Goal: Task Accomplishment & Management: Use online tool/utility

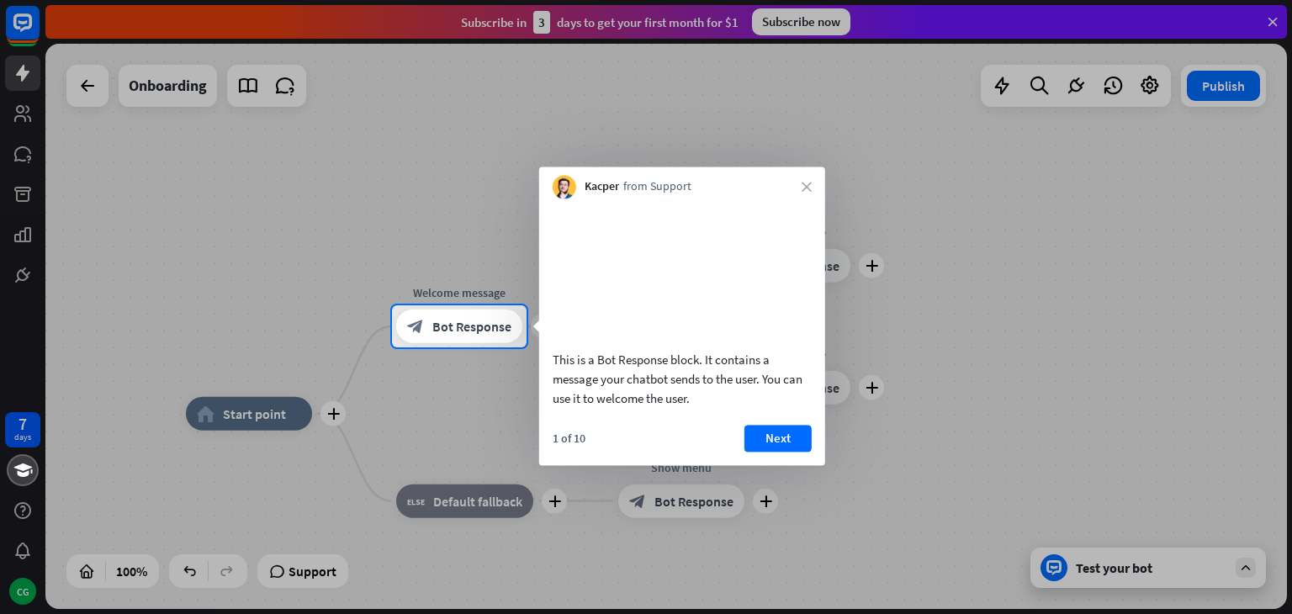
click at [777, 452] on button "Next" at bounding box center [777, 438] width 67 height 27
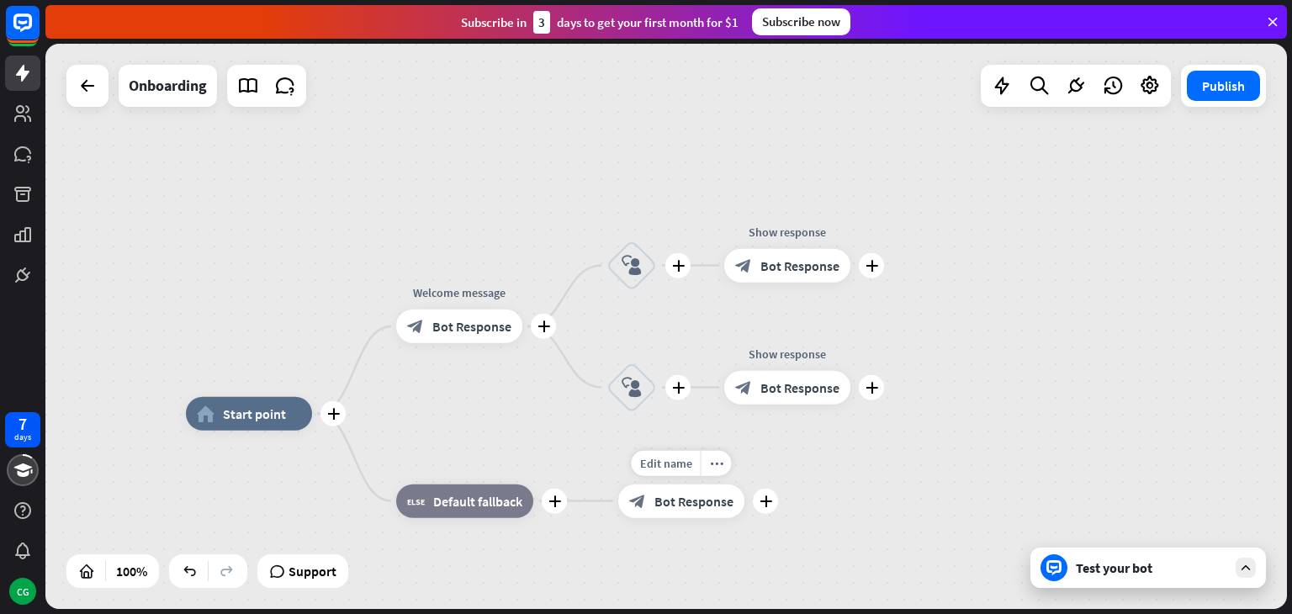
click at [744, 484] on div "Edit name more_horiz plus Show menu block_bot_response Bot Response" at bounding box center [681, 501] width 126 height 34
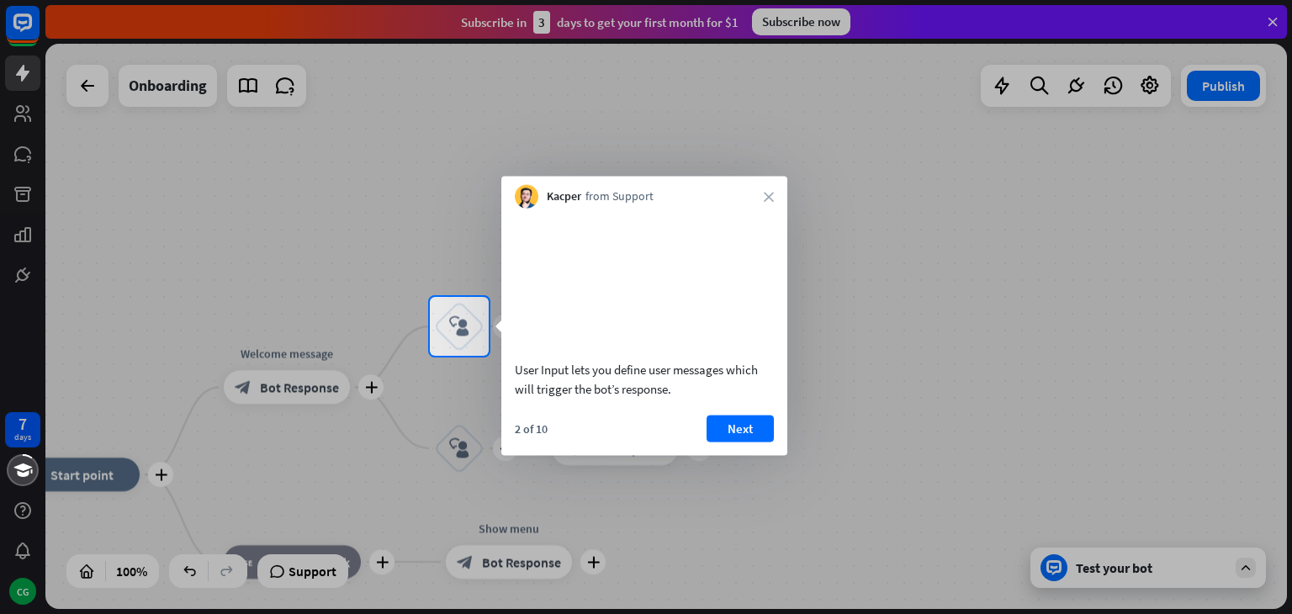
click at [741, 455] on div "2 of 10 Next" at bounding box center [644, 435] width 286 height 40
click at [731, 441] on button "Next" at bounding box center [739, 428] width 67 height 27
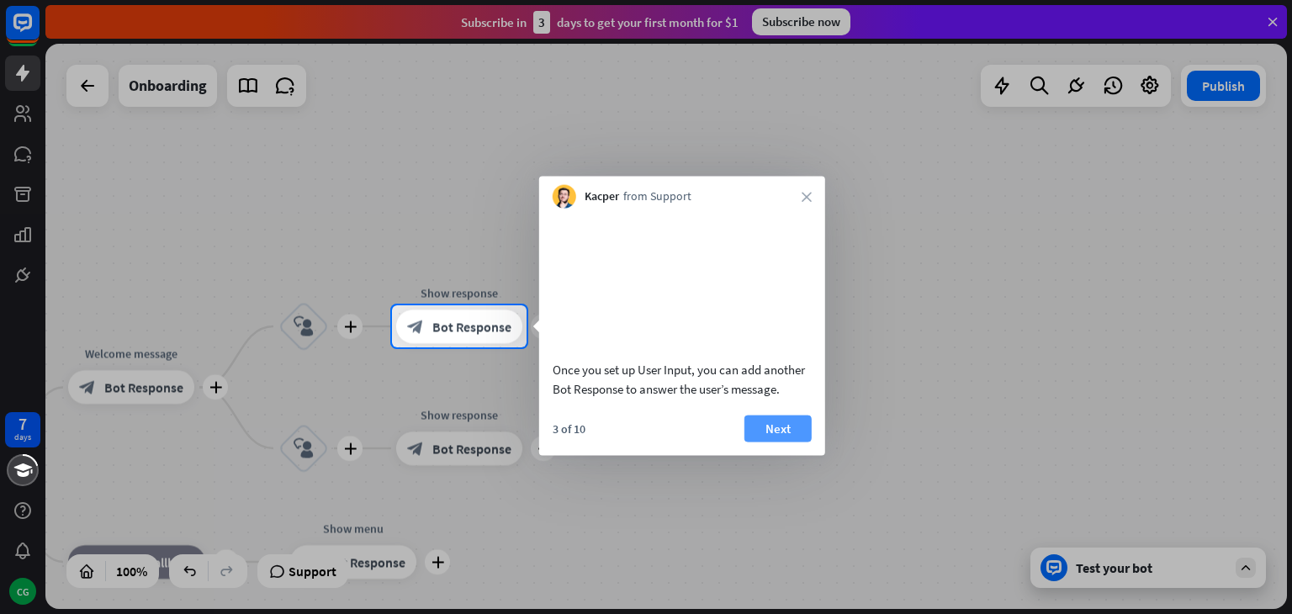
click at [780, 441] on button "Next" at bounding box center [777, 428] width 67 height 27
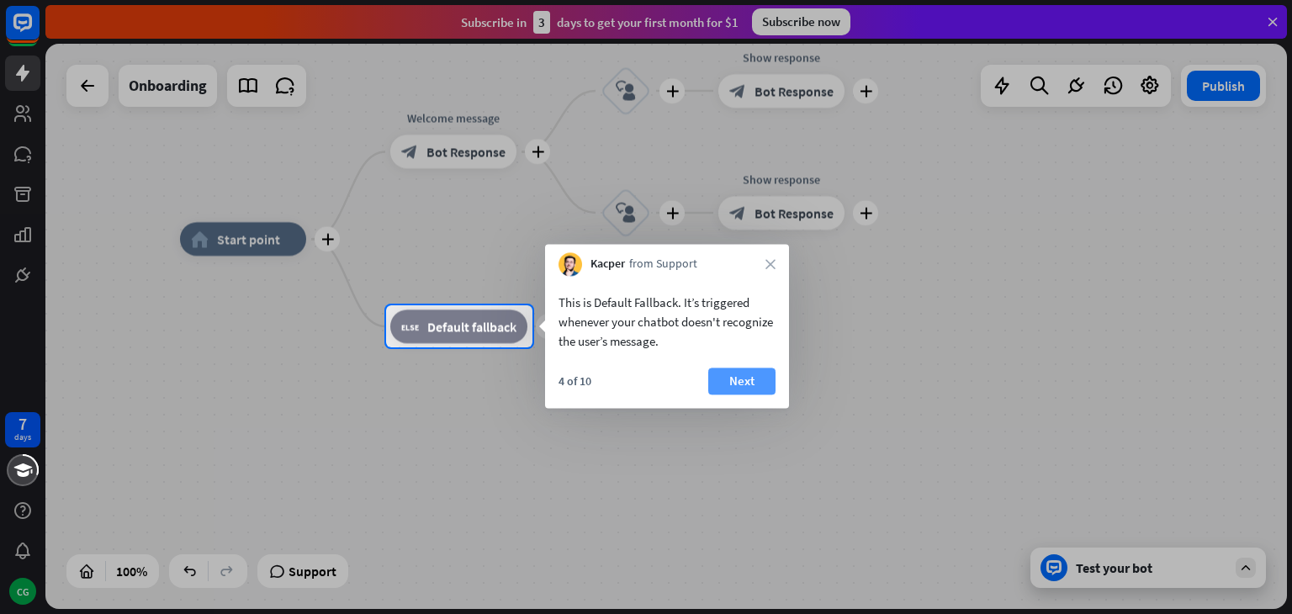
click at [745, 381] on button "Next" at bounding box center [741, 380] width 67 height 27
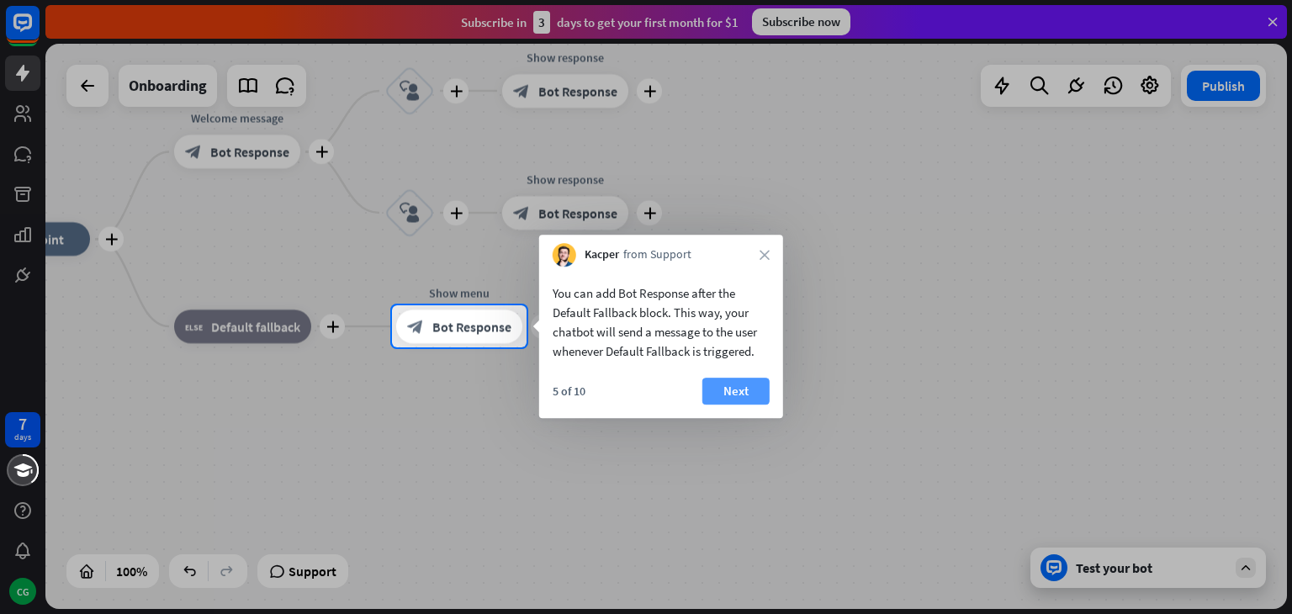
click at [740, 388] on button "Next" at bounding box center [735, 391] width 67 height 27
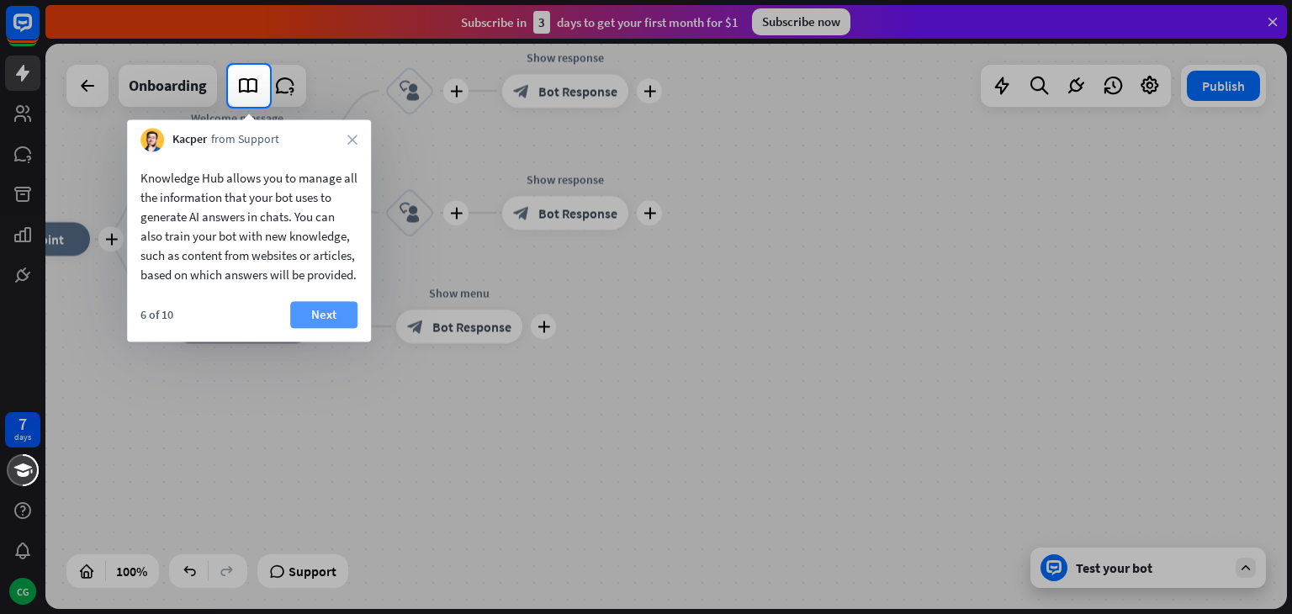
click at [310, 328] on button "Next" at bounding box center [323, 314] width 67 height 27
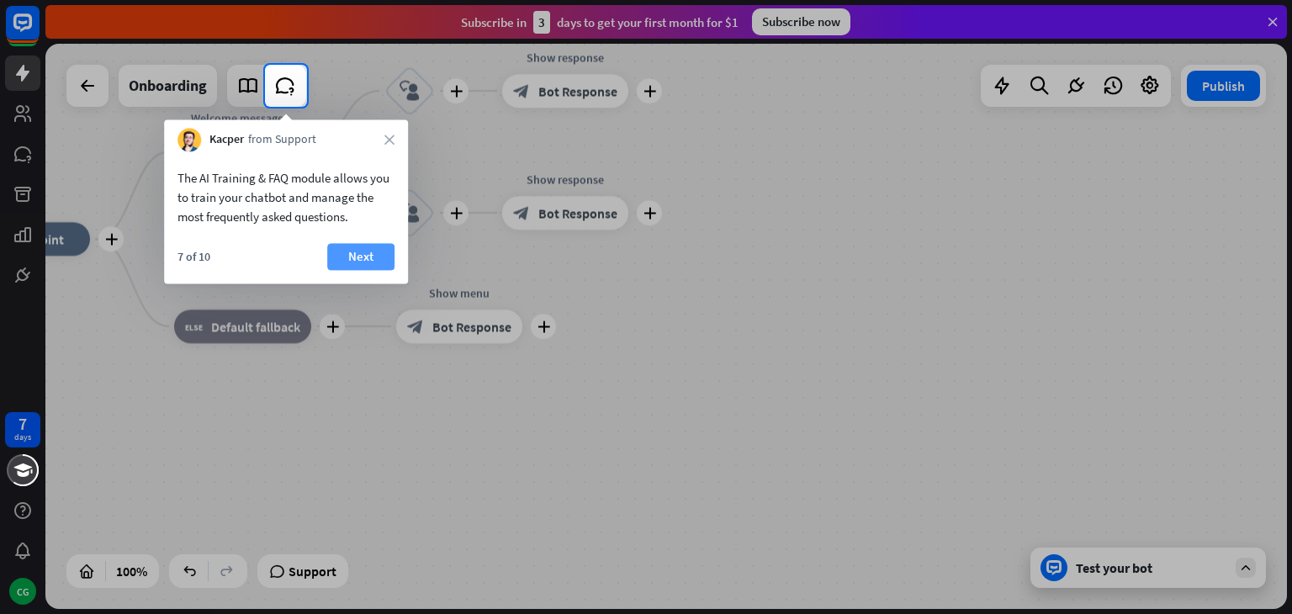
click at [364, 246] on button "Next" at bounding box center [360, 256] width 67 height 27
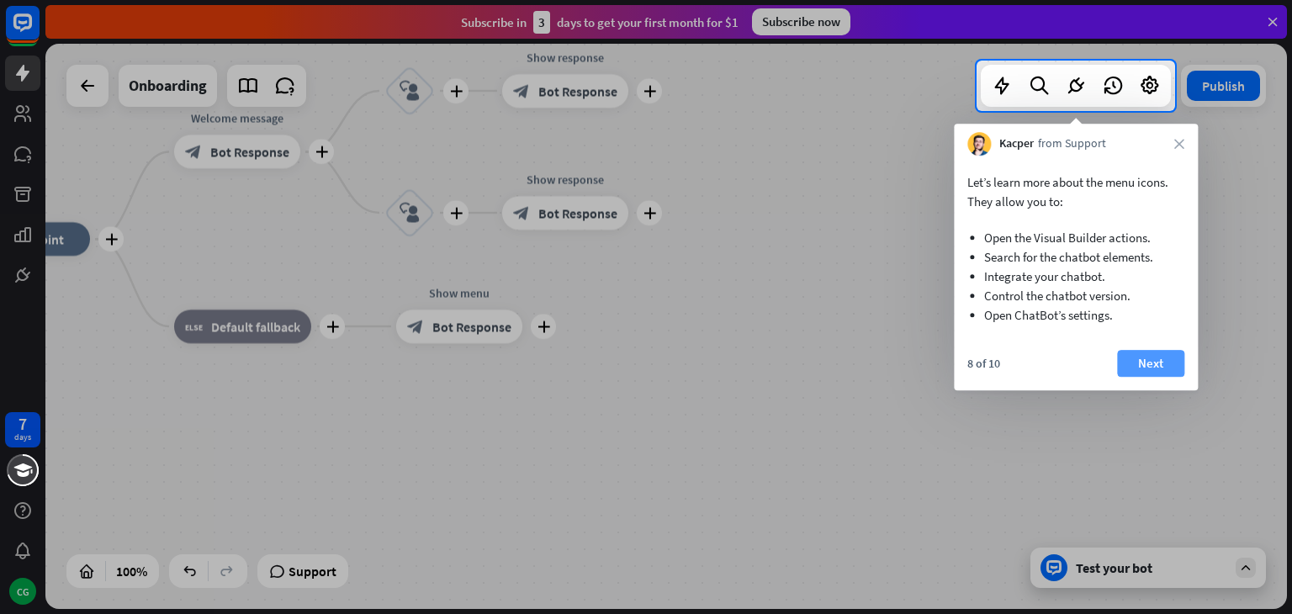
click at [1171, 361] on button "Next" at bounding box center [1150, 363] width 67 height 27
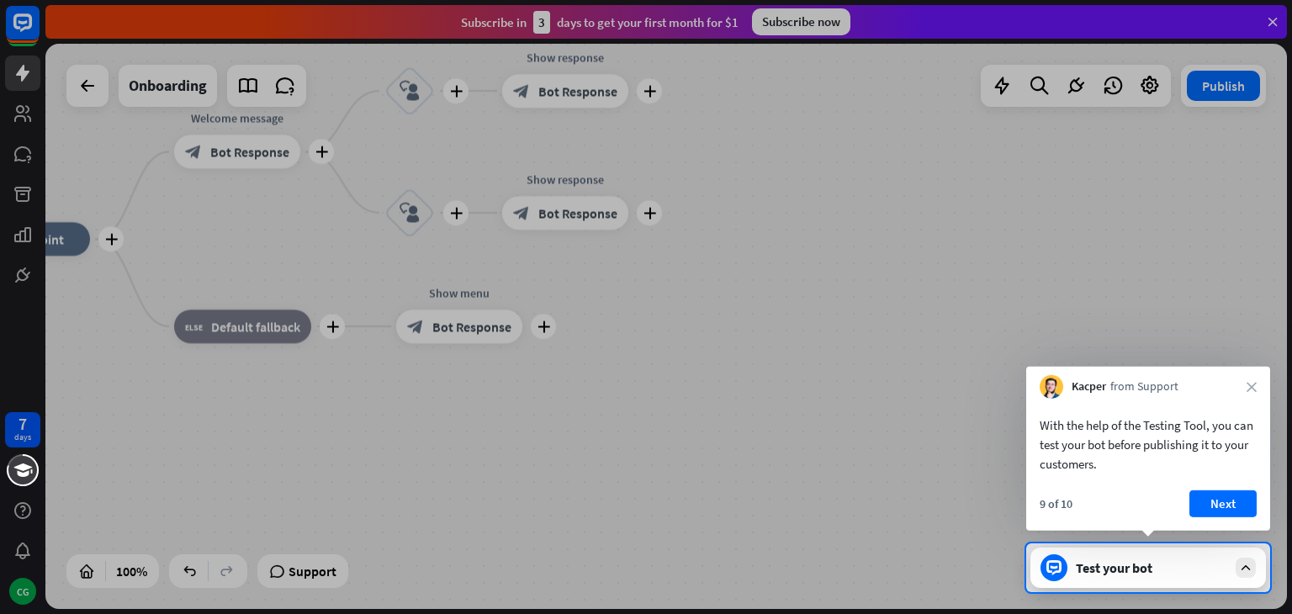
click at [1143, 559] on div "Test your bot" at bounding box center [1151, 567] width 151 height 17
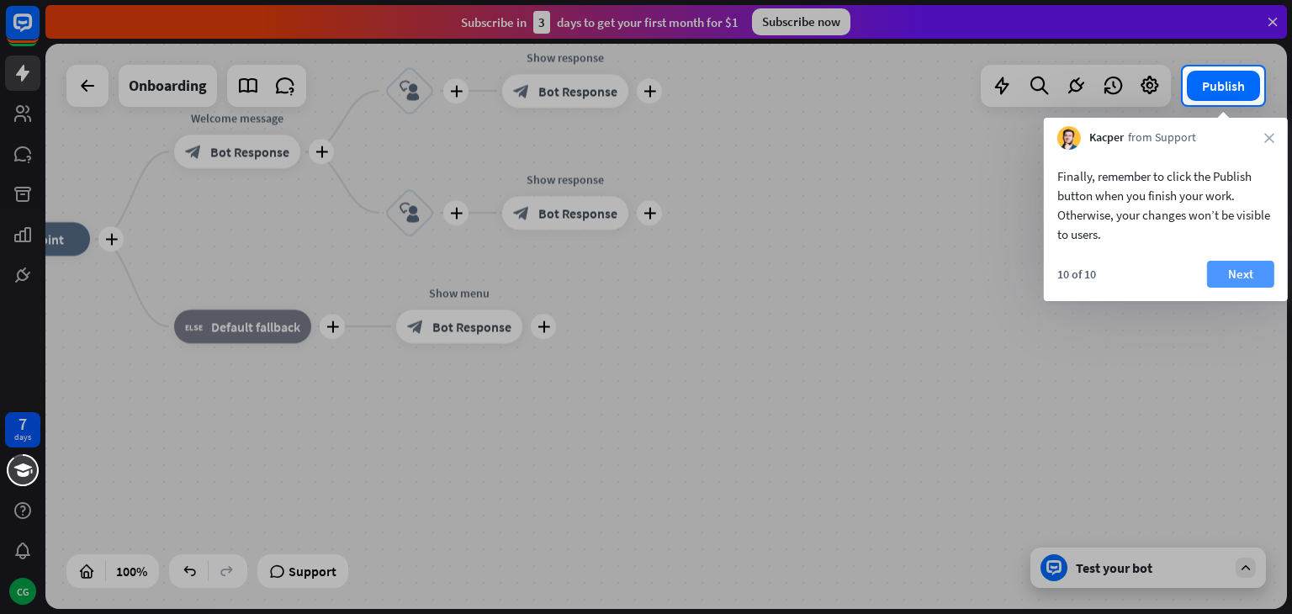
click at [1249, 283] on button "Next" at bounding box center [1240, 274] width 67 height 27
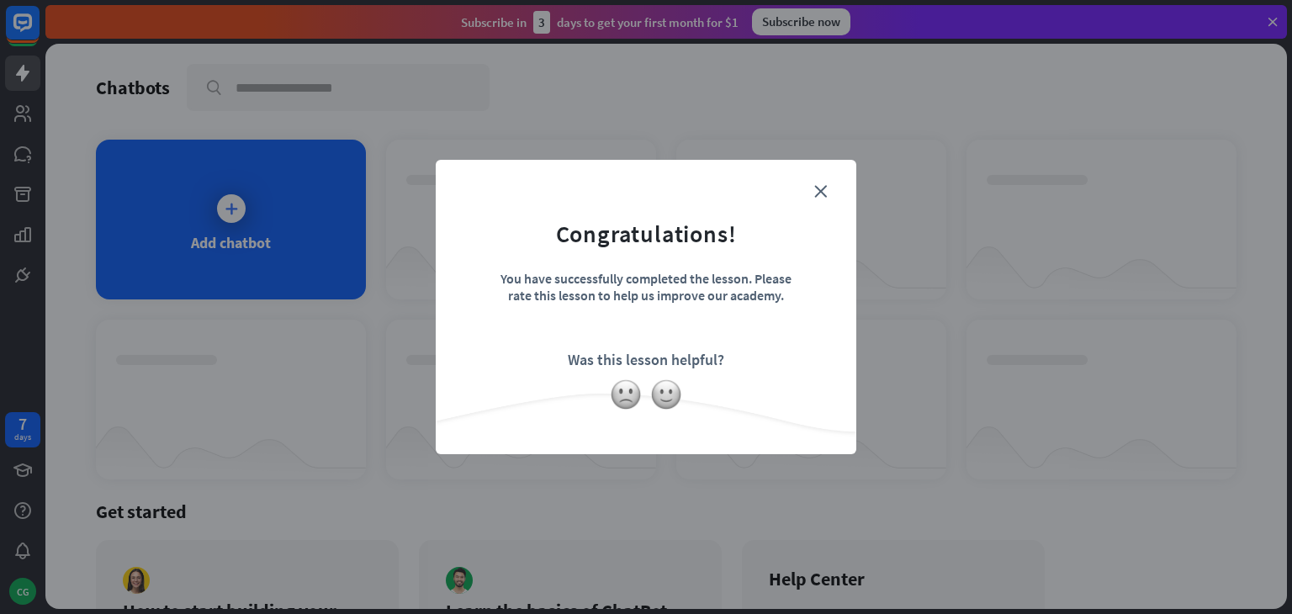
click at [817, 210] on form "Congratulations! You have successfully completed the lesson. Please rate this l…" at bounding box center [646, 281] width 378 height 201
click at [817, 193] on icon "close" at bounding box center [820, 191] width 13 height 13
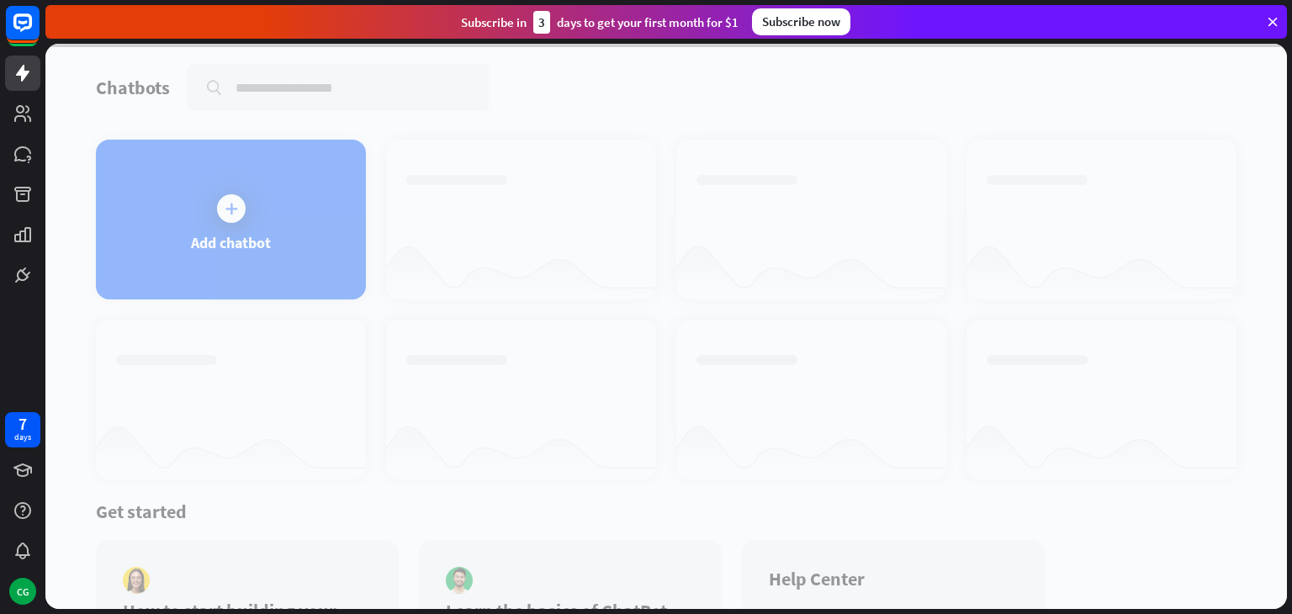
click at [283, 210] on div at bounding box center [665, 326] width 1241 height 565
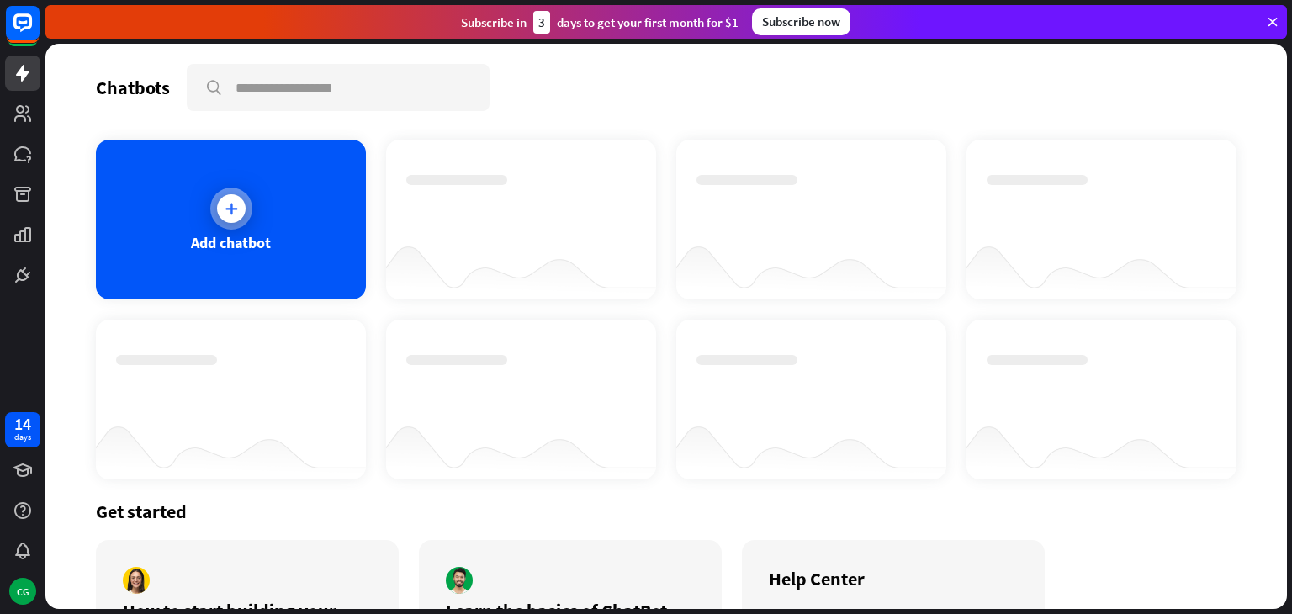
click at [223, 200] on icon at bounding box center [231, 208] width 17 height 17
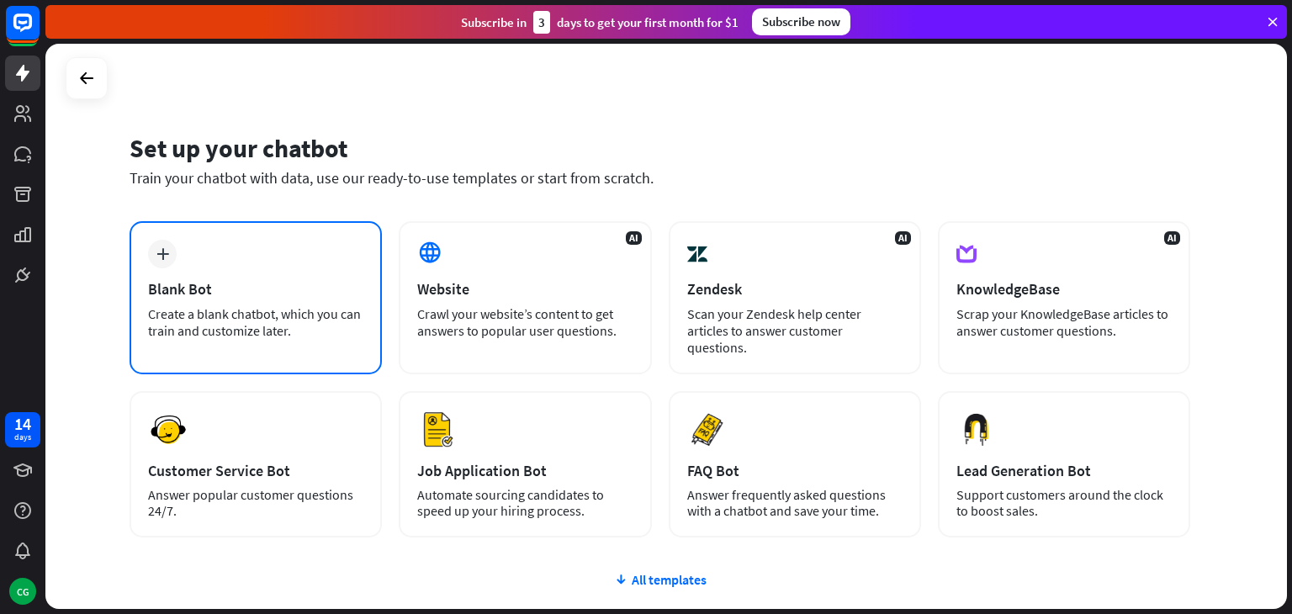
click at [286, 292] on div "Blank Bot" at bounding box center [255, 288] width 215 height 19
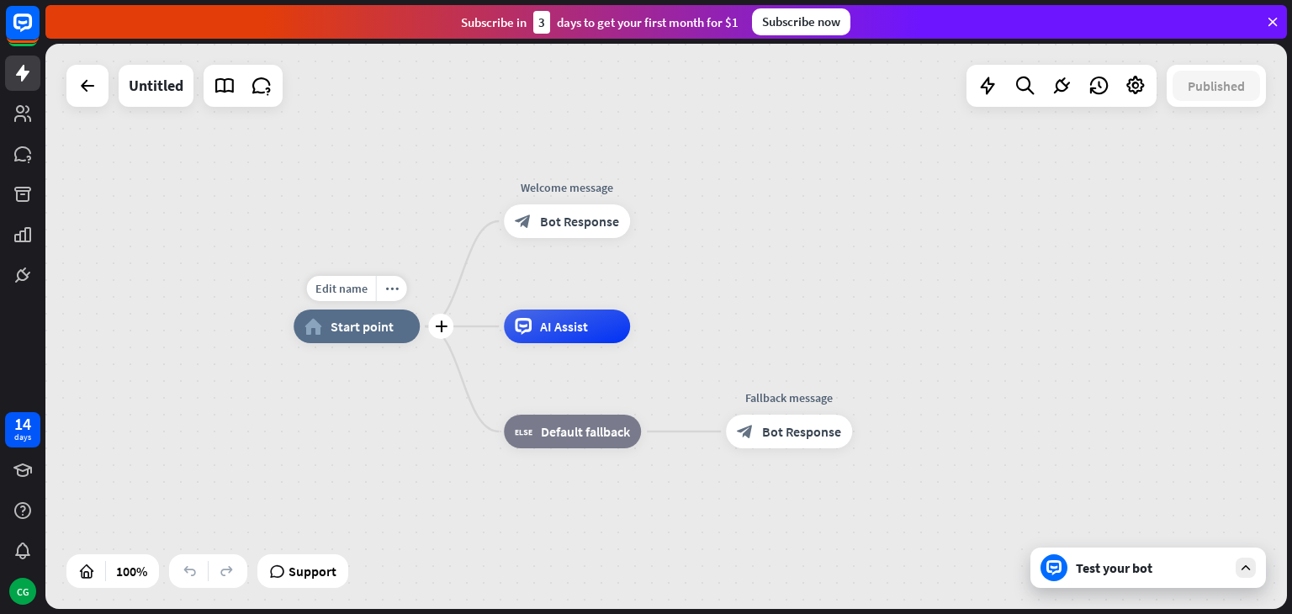
click at [374, 329] on span "Start point" at bounding box center [361, 326] width 63 height 17
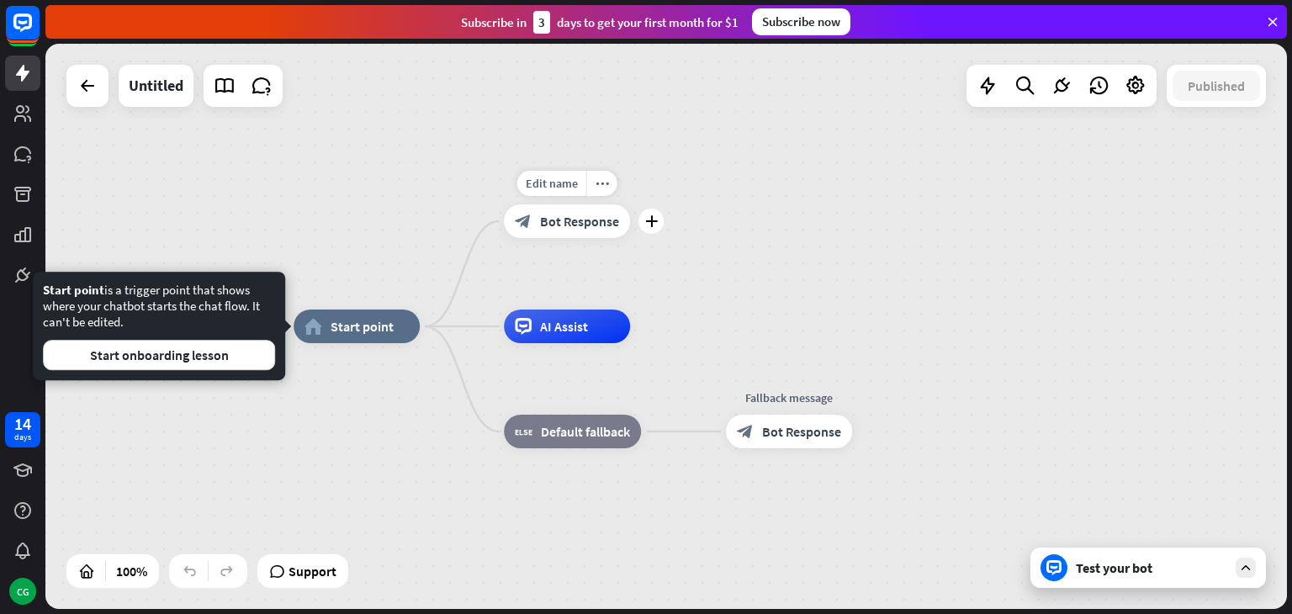
click at [558, 230] on div "block_bot_response Bot Response" at bounding box center [567, 221] width 126 height 34
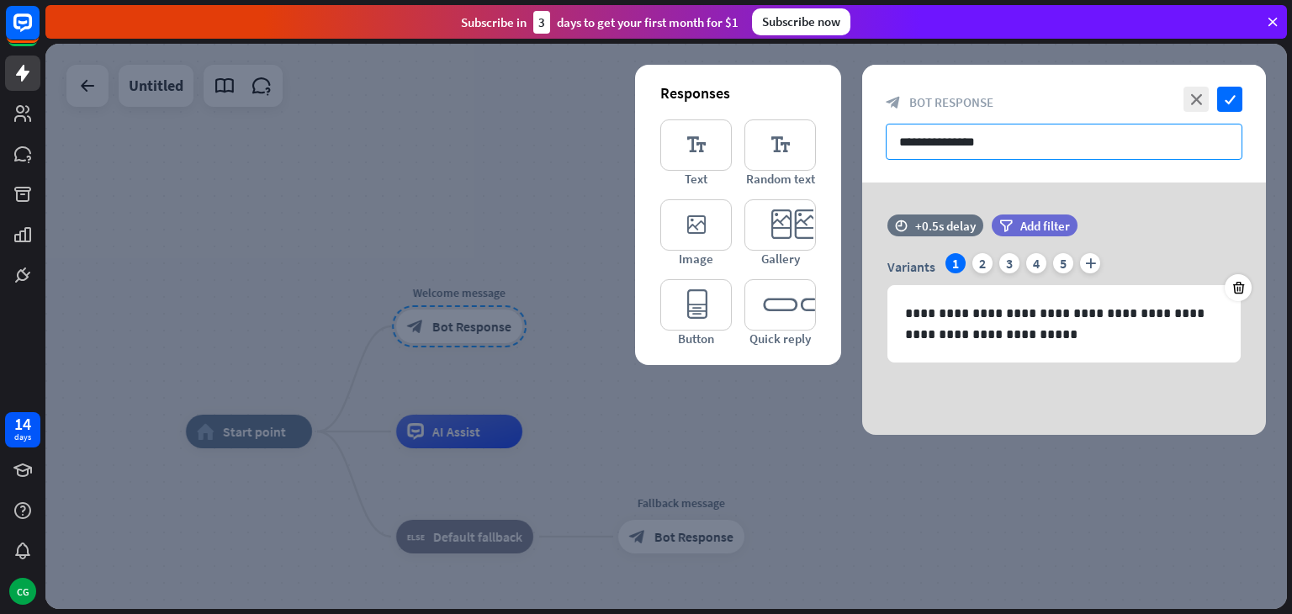
click at [965, 132] on input "**********" at bounding box center [1063, 142] width 357 height 36
drag, startPoint x: 1017, startPoint y: 142, endPoint x: 760, endPoint y: 142, distance: 256.5
click at [862, 142] on div "**********" at bounding box center [1064, 250] width 404 height 370
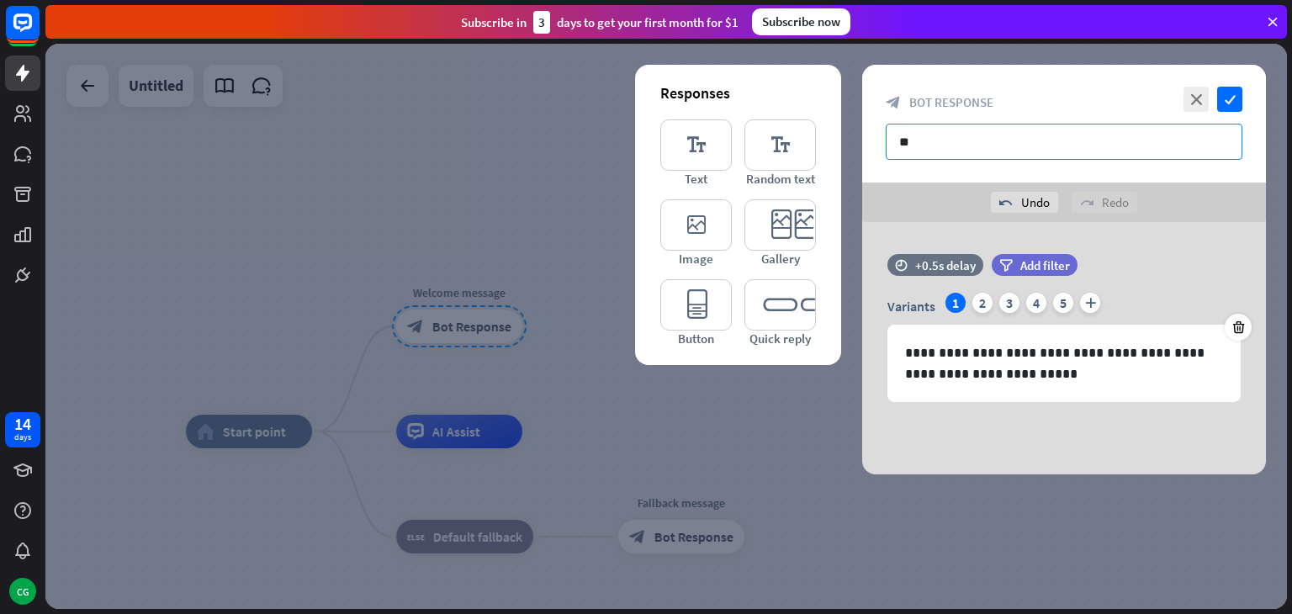
type input "*"
click at [905, 139] on input "**********" at bounding box center [1063, 142] width 357 height 36
click at [1022, 151] on input "**********" at bounding box center [1063, 142] width 357 height 36
type input "**********"
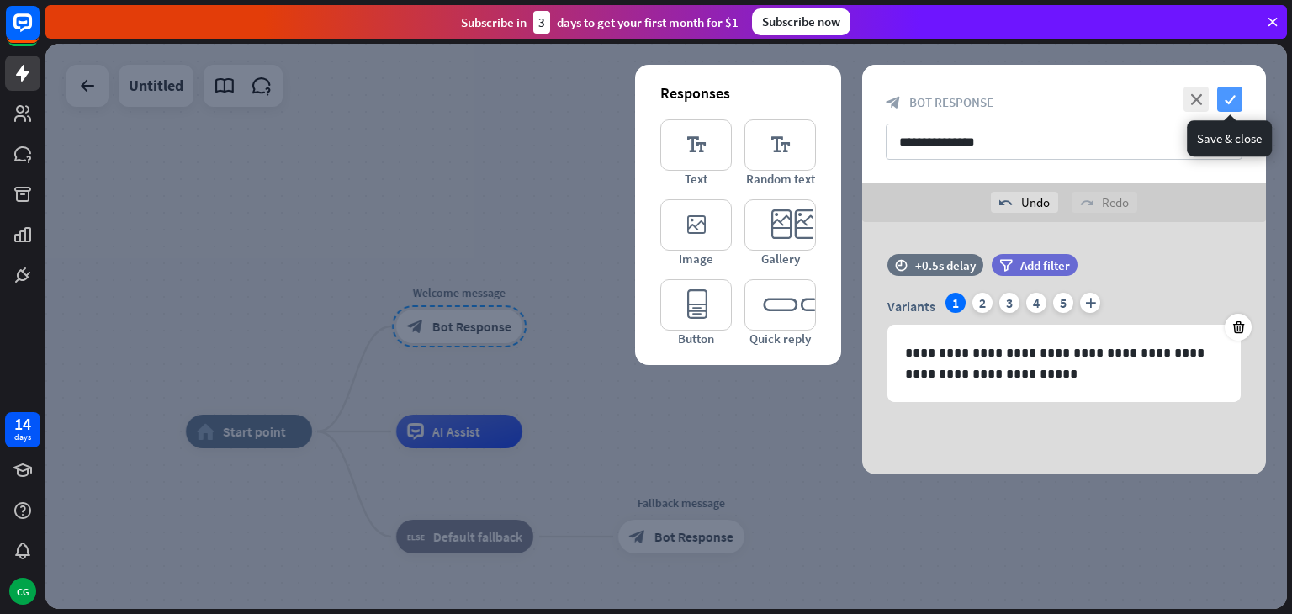
click at [1235, 93] on icon "check" at bounding box center [1229, 99] width 25 height 25
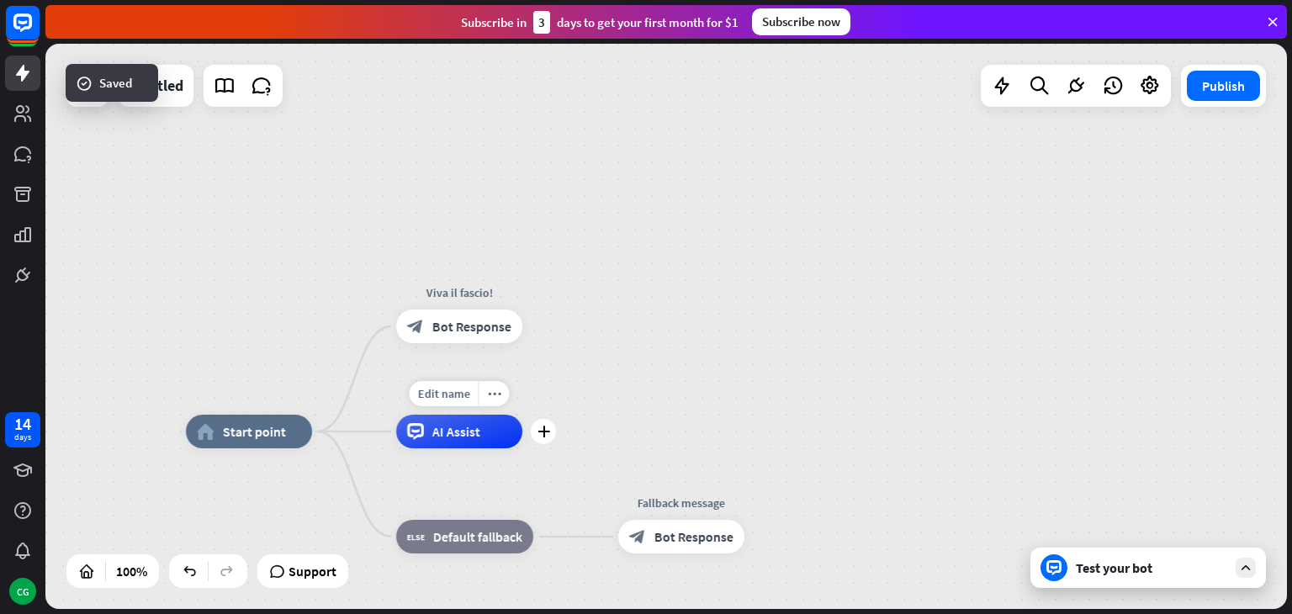
click at [471, 441] on div "AI Assist" at bounding box center [459, 432] width 126 height 34
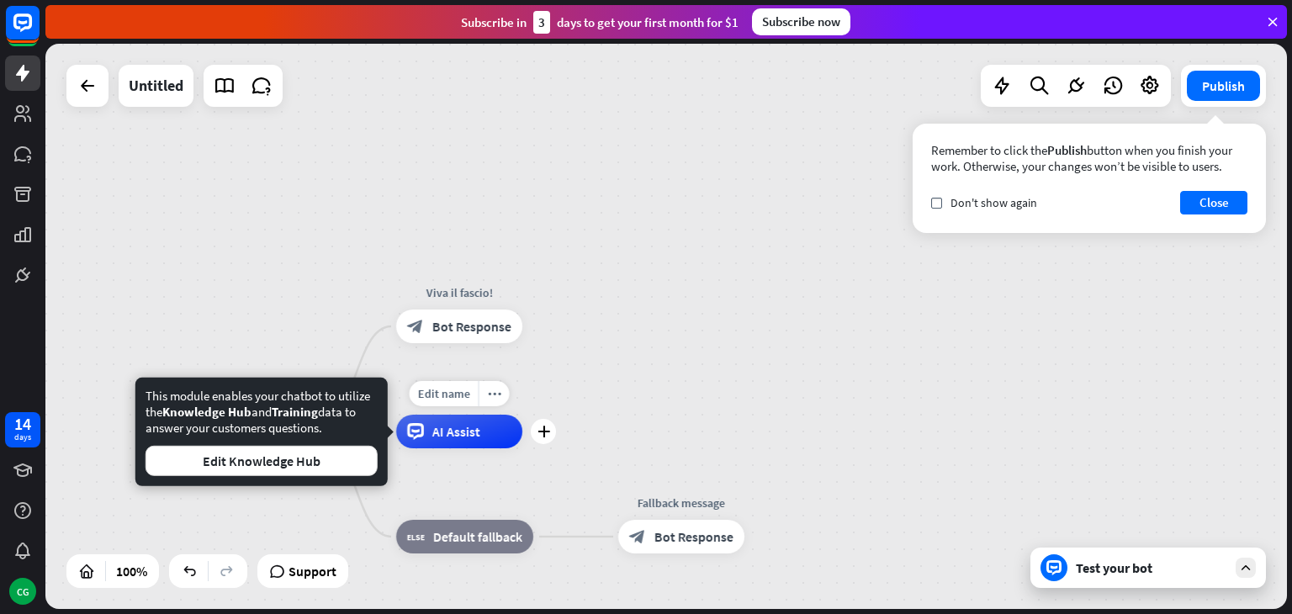
click at [471, 425] on span "AI Assist" at bounding box center [456, 431] width 48 height 17
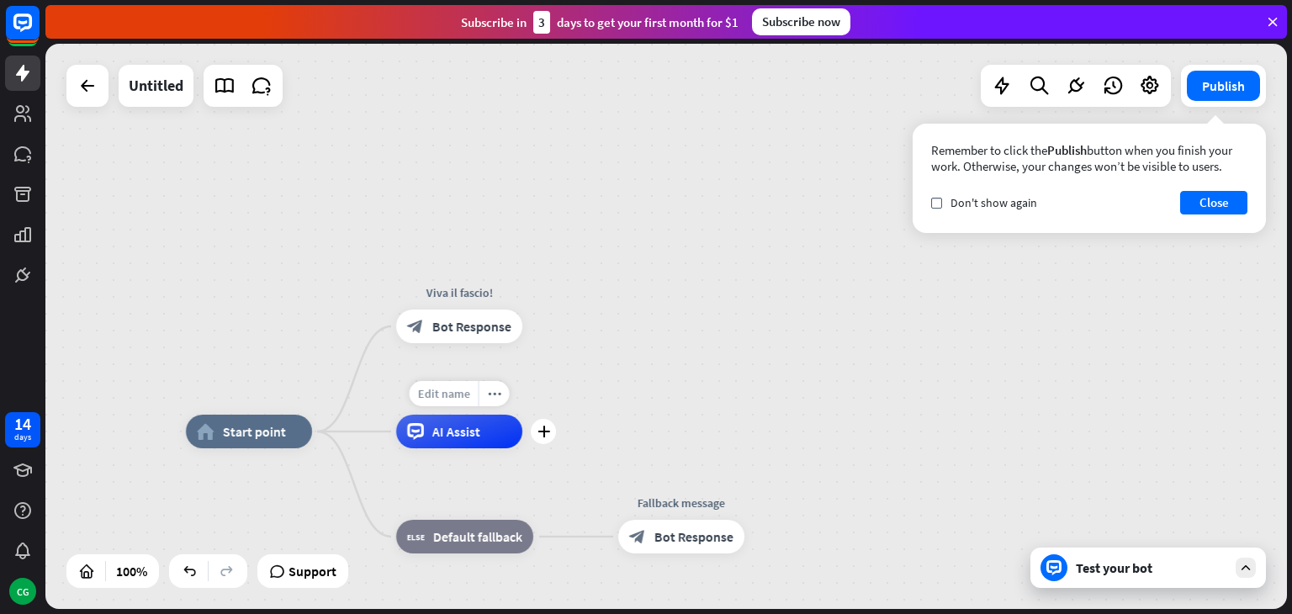
click at [447, 392] on span "Edit name" at bounding box center [444, 393] width 52 height 15
type input "******"
click at [481, 539] on div "home_2 Start point Viva il fascio! block_bot_response Bot Response ****** AI As…" at bounding box center [665, 326] width 1241 height 565
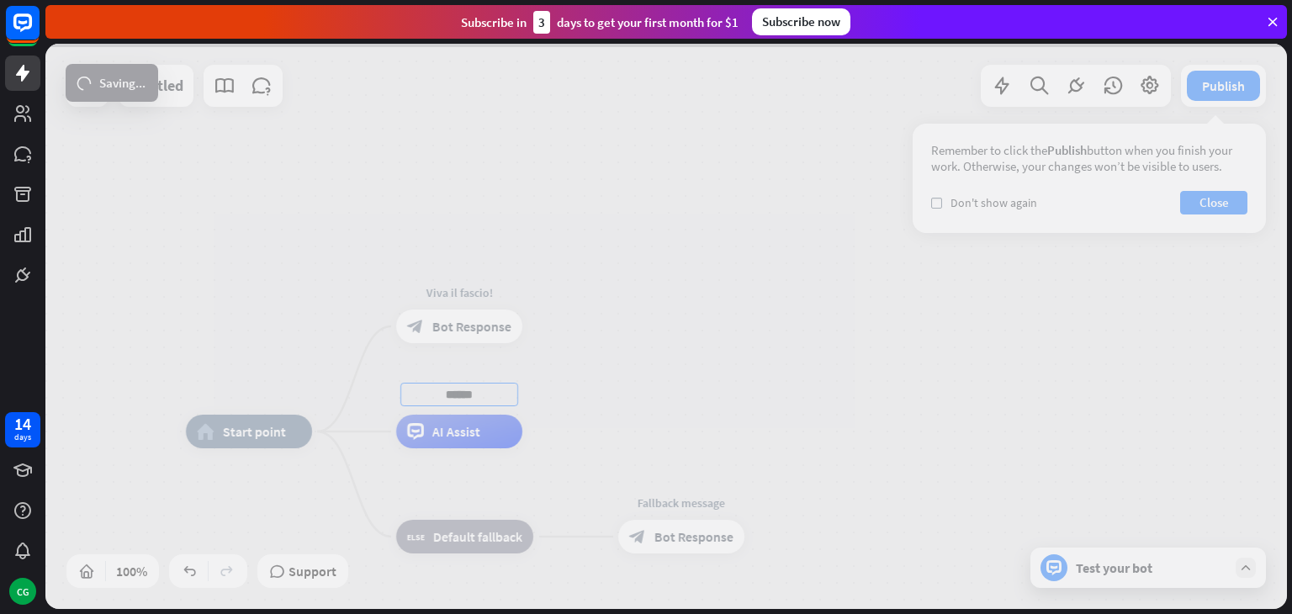
click at [677, 359] on div at bounding box center [665, 326] width 1241 height 565
click at [138, 59] on div at bounding box center [665, 326] width 1241 height 565
click at [1271, 20] on icon at bounding box center [1272, 21] width 15 height 15
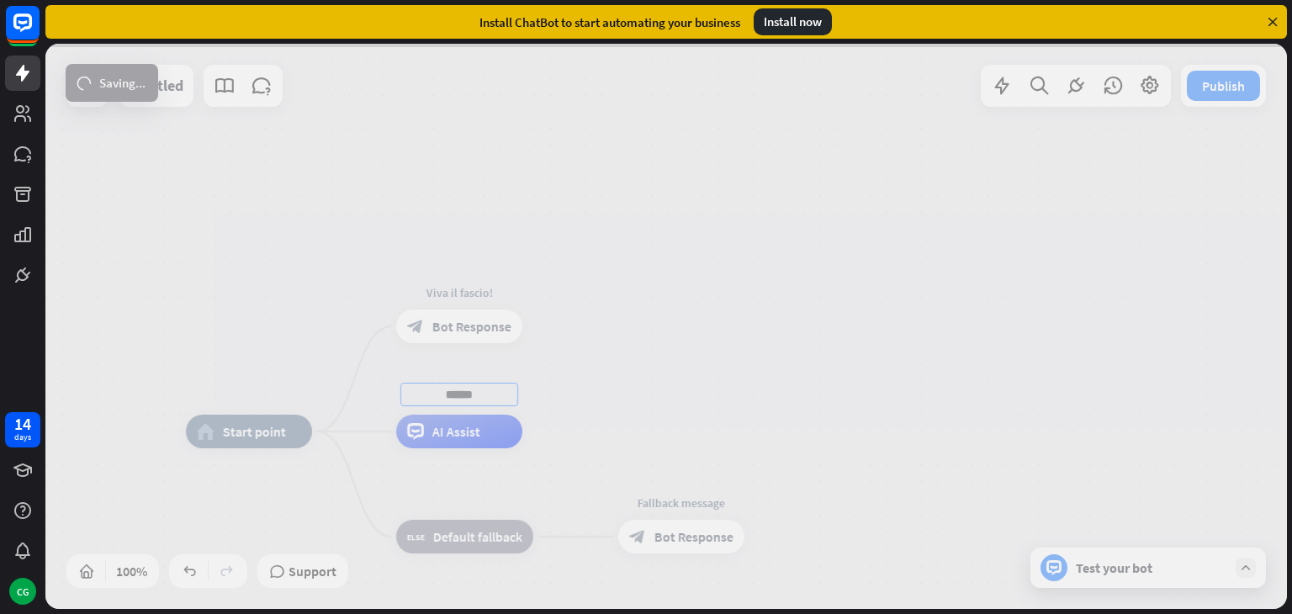
click at [378, 441] on div at bounding box center [665, 326] width 1241 height 565
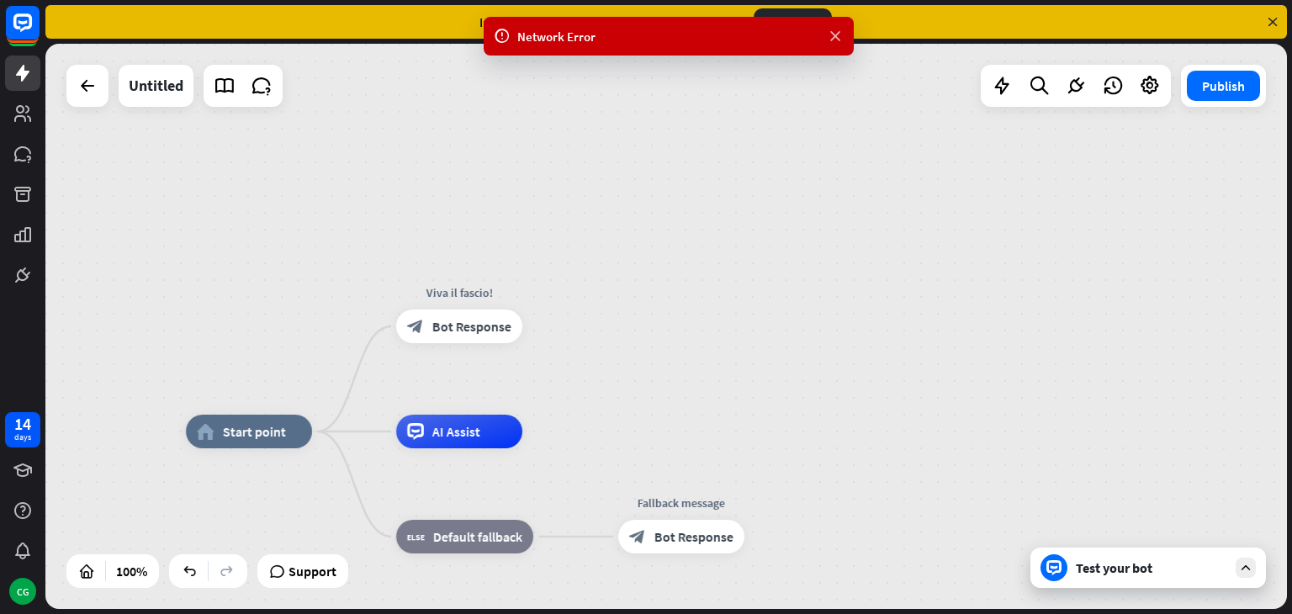
click at [838, 42] on icon at bounding box center [835, 37] width 17 height 18
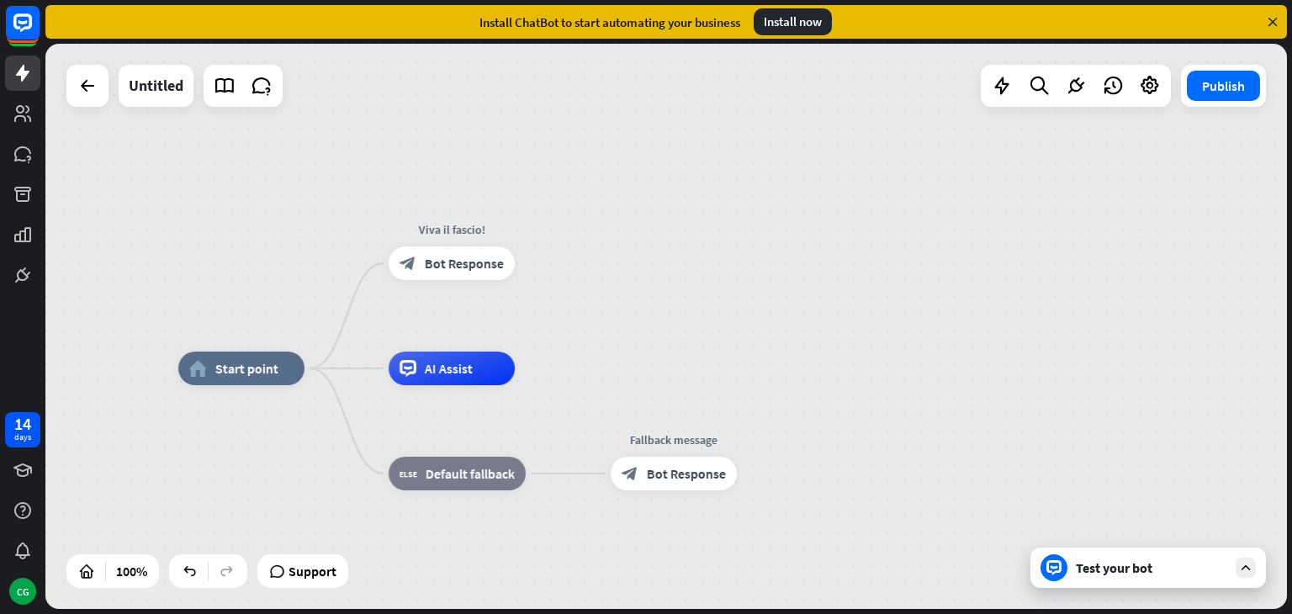
drag, startPoint x: 457, startPoint y: 485, endPoint x: 434, endPoint y: 417, distance: 72.1
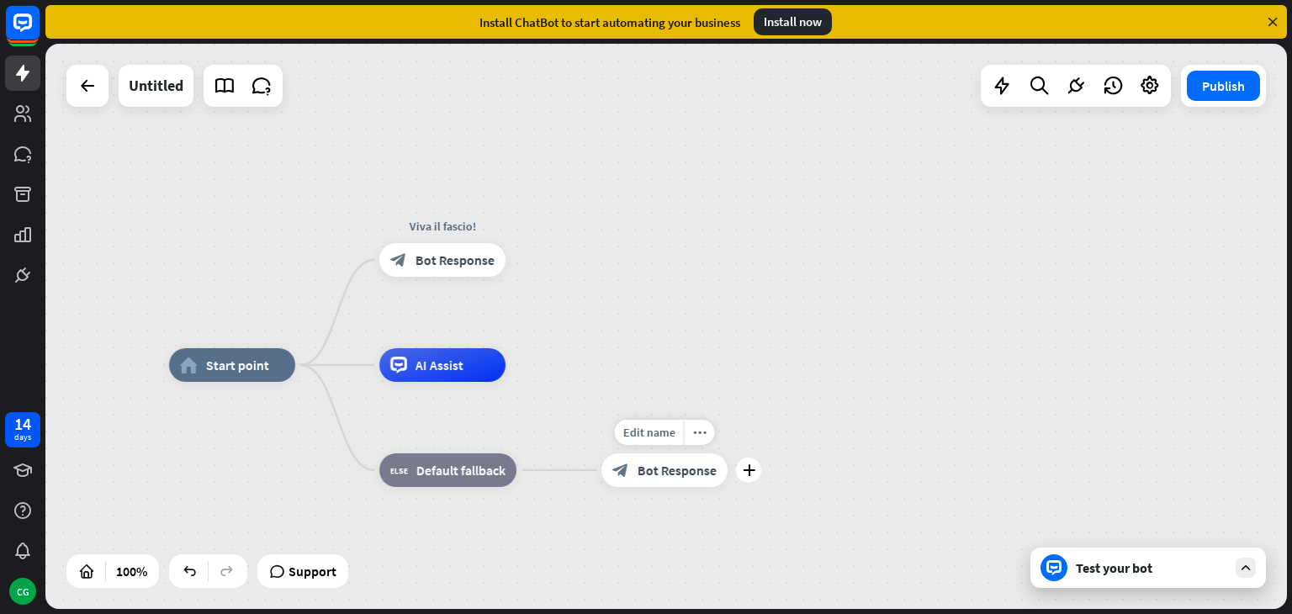
click at [659, 462] on span "Bot Response" at bounding box center [676, 470] width 79 height 17
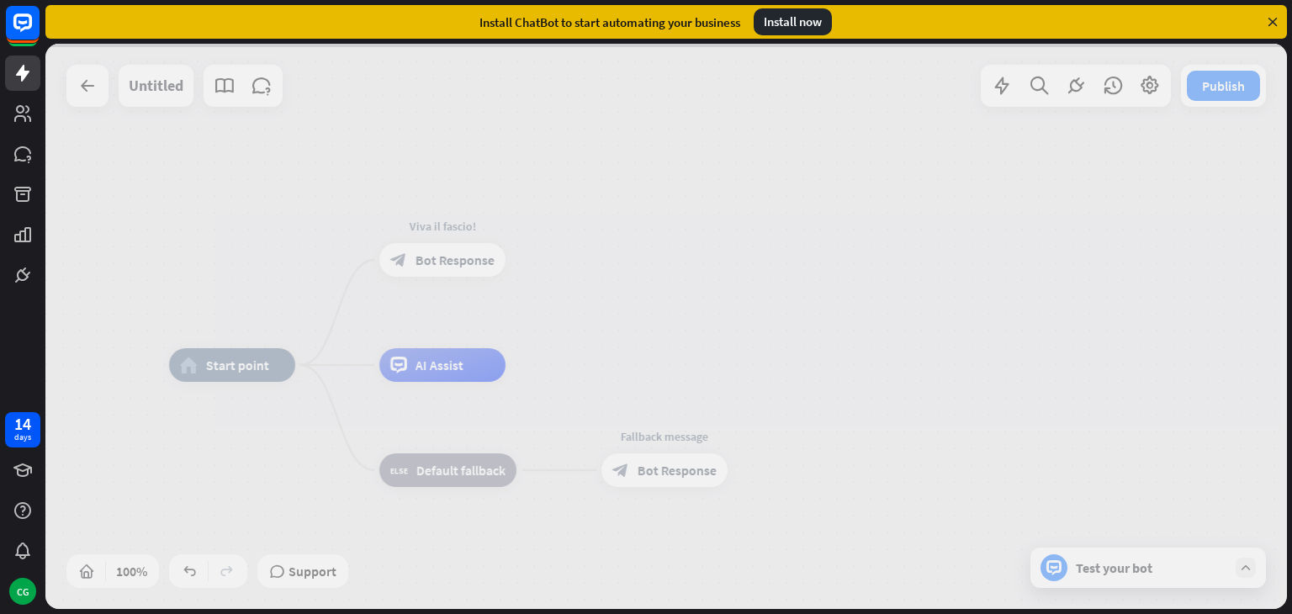
click at [882, 393] on div at bounding box center [665, 326] width 1241 height 565
click at [1170, 546] on div at bounding box center [665, 326] width 1241 height 565
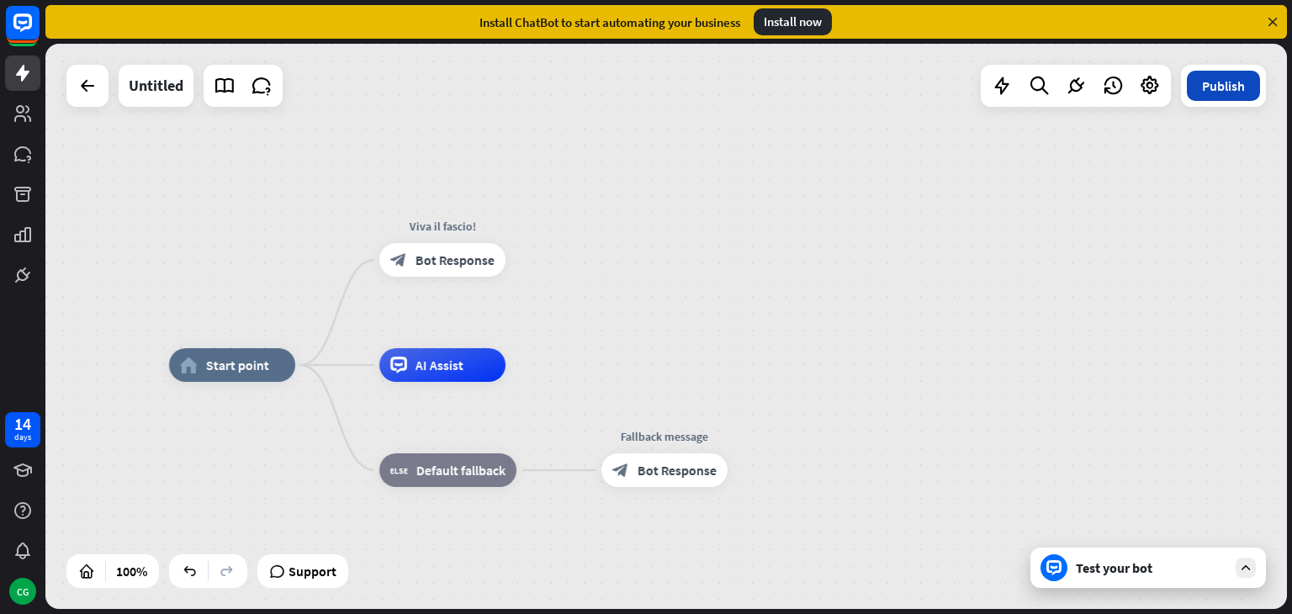
click at [1208, 95] on button "Publish" at bounding box center [1223, 86] width 73 height 30
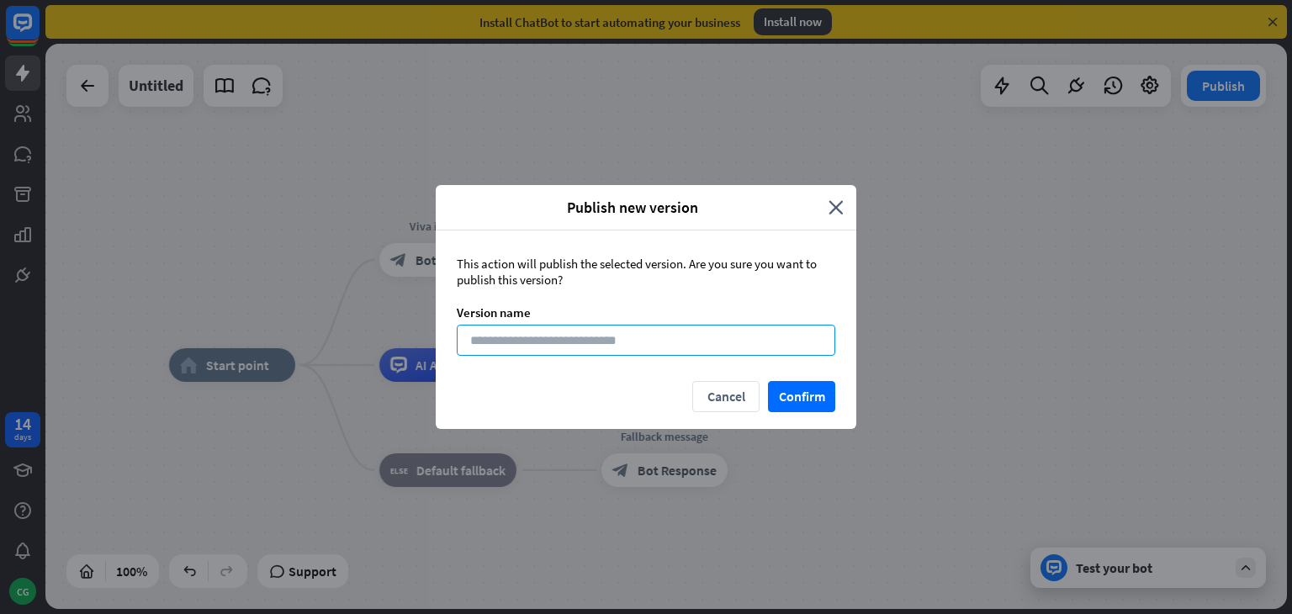
click at [794, 341] on input at bounding box center [646, 340] width 378 height 31
type input "******"
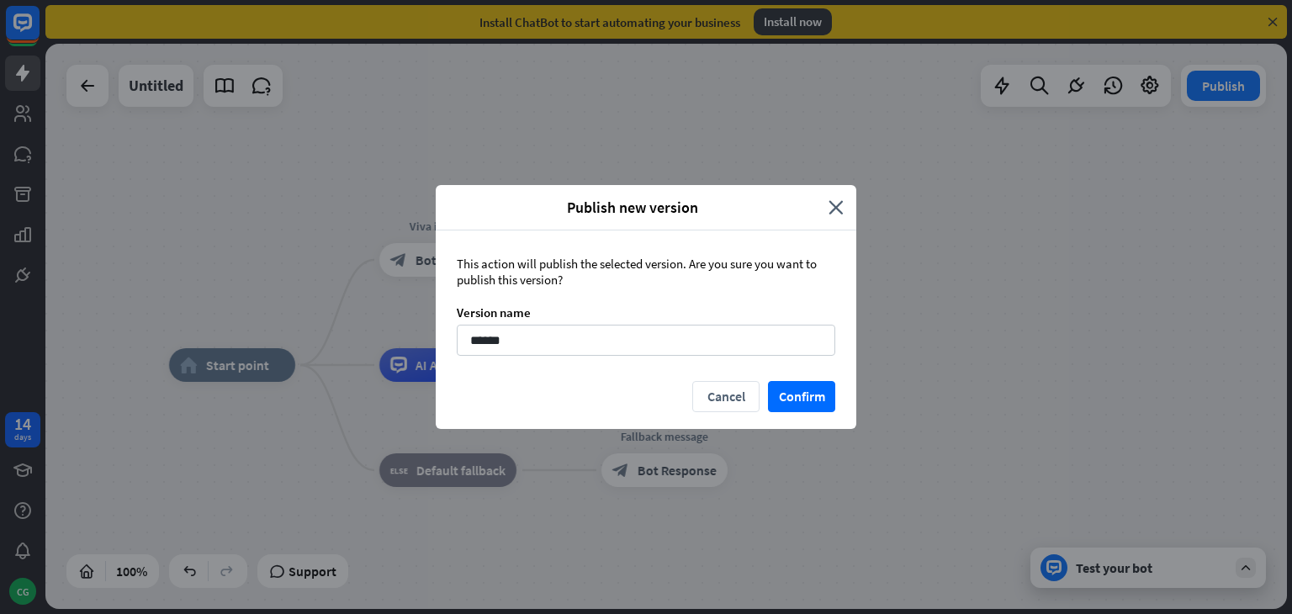
click at [801, 378] on div "This action will publish the selected version. Are you sure you want to publish…" at bounding box center [646, 305] width 420 height 151
click at [807, 388] on button "Confirm" at bounding box center [801, 396] width 67 height 31
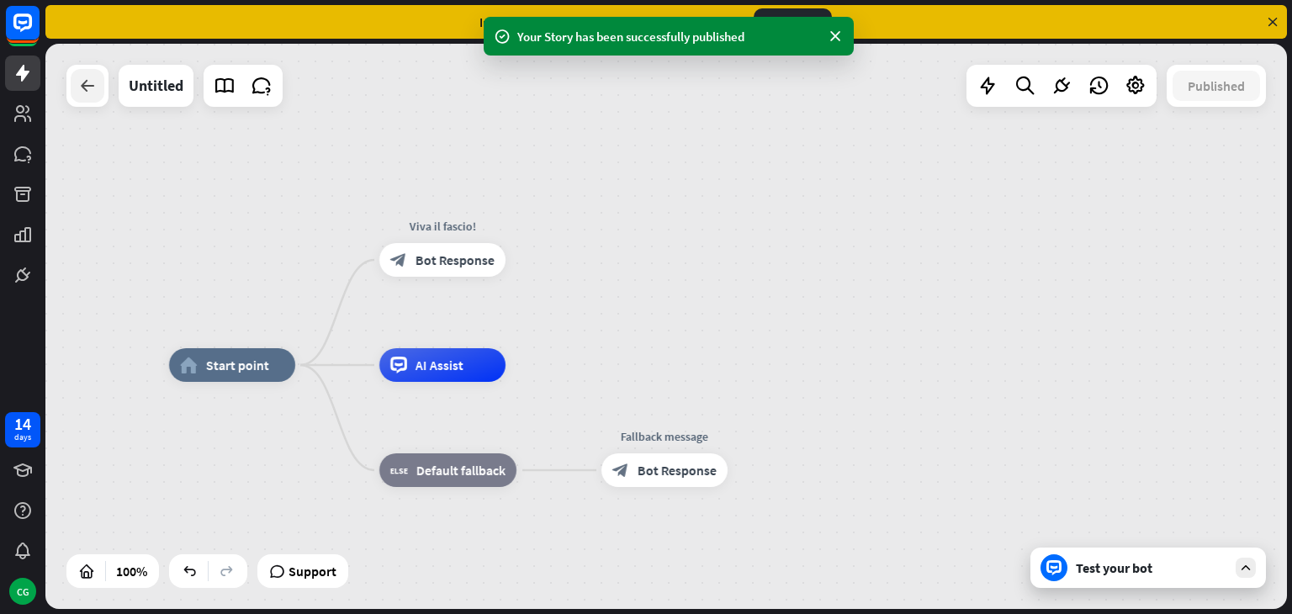
click at [72, 85] on div at bounding box center [88, 86] width 34 height 34
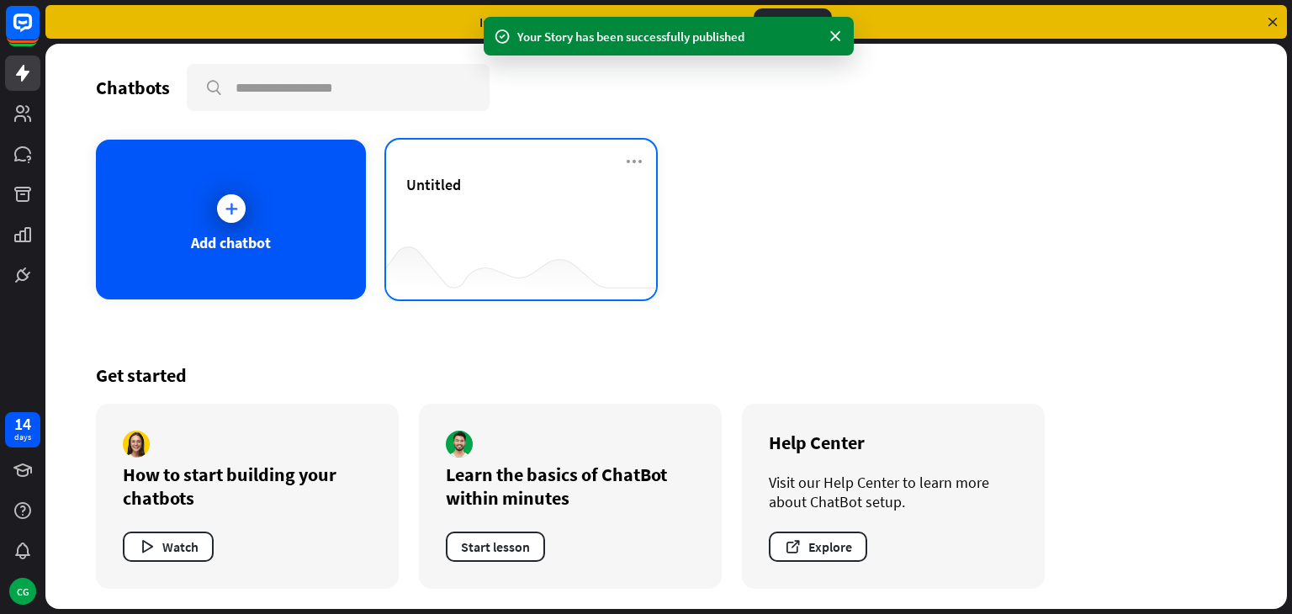
click at [484, 234] on div at bounding box center [521, 266] width 270 height 65
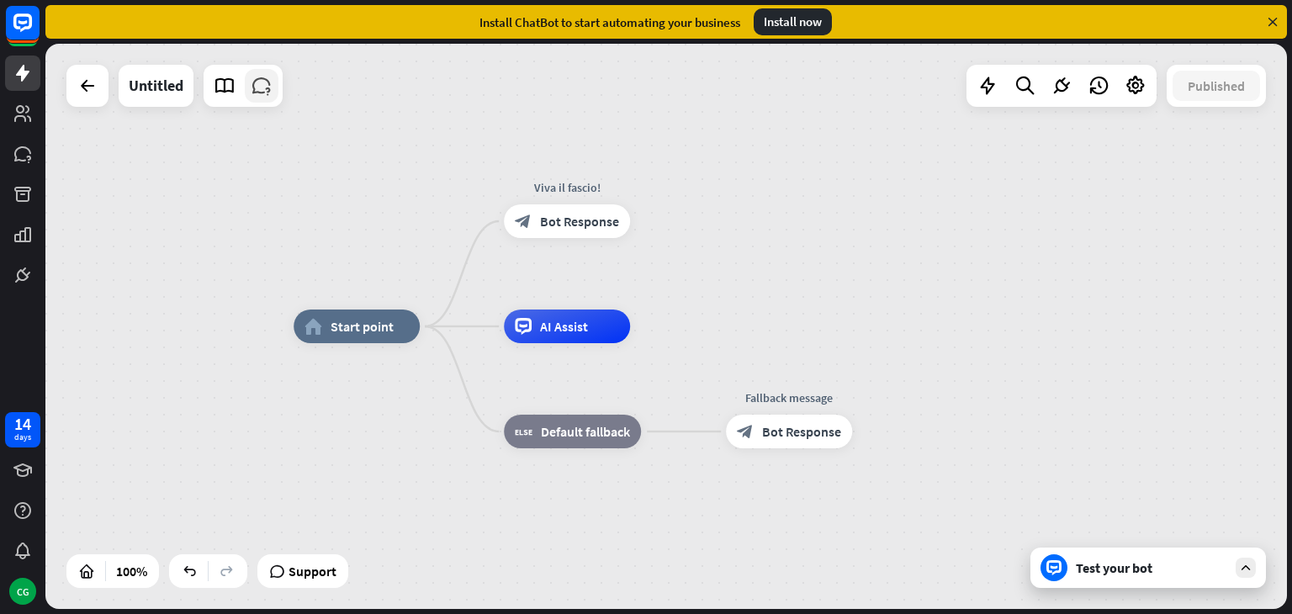
click at [262, 93] on icon at bounding box center [262, 86] width 22 height 22
